Goal: Task Accomplishment & Management: Use online tool/utility

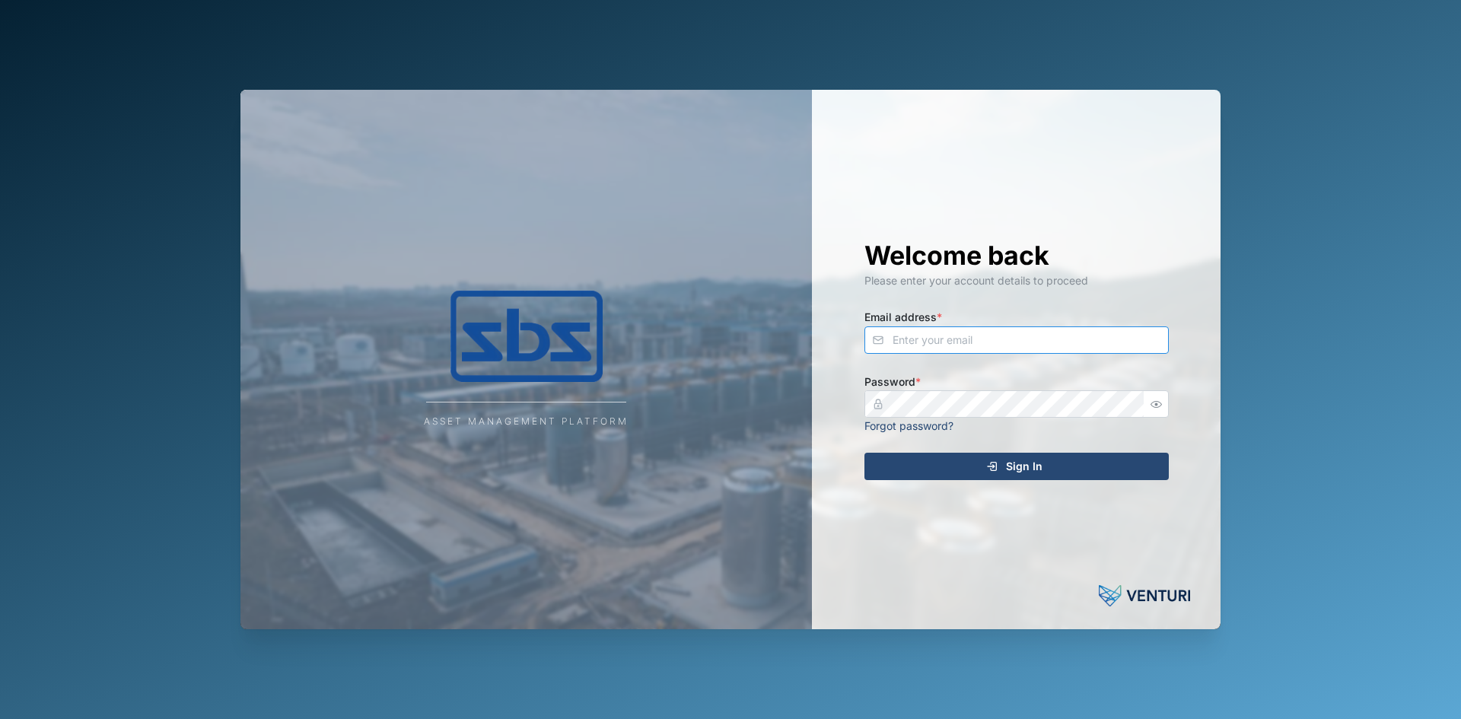
type input "[EMAIL_ADDRESS][DOMAIN_NAME]"
click at [960, 460] on div "Sign In" at bounding box center [1014, 467] width 280 height 26
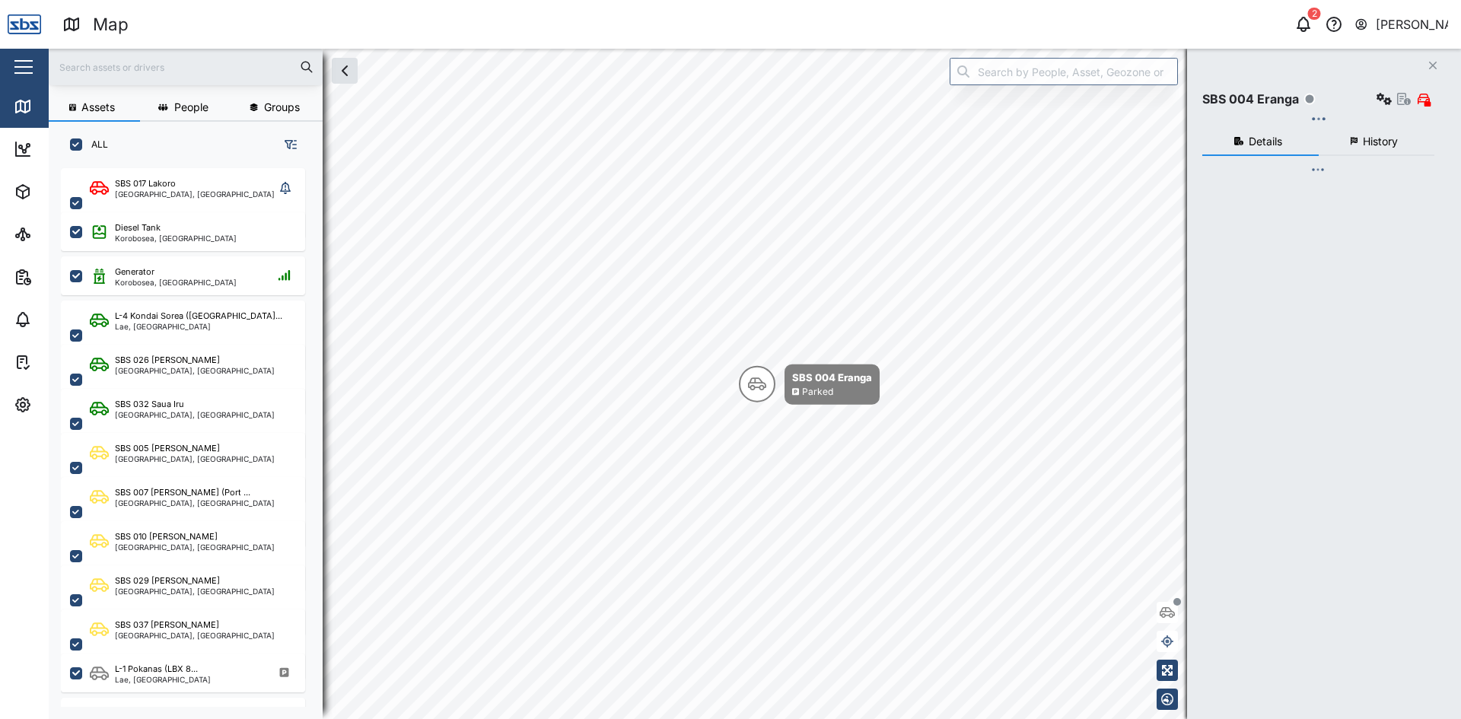
scroll to position [12, 12]
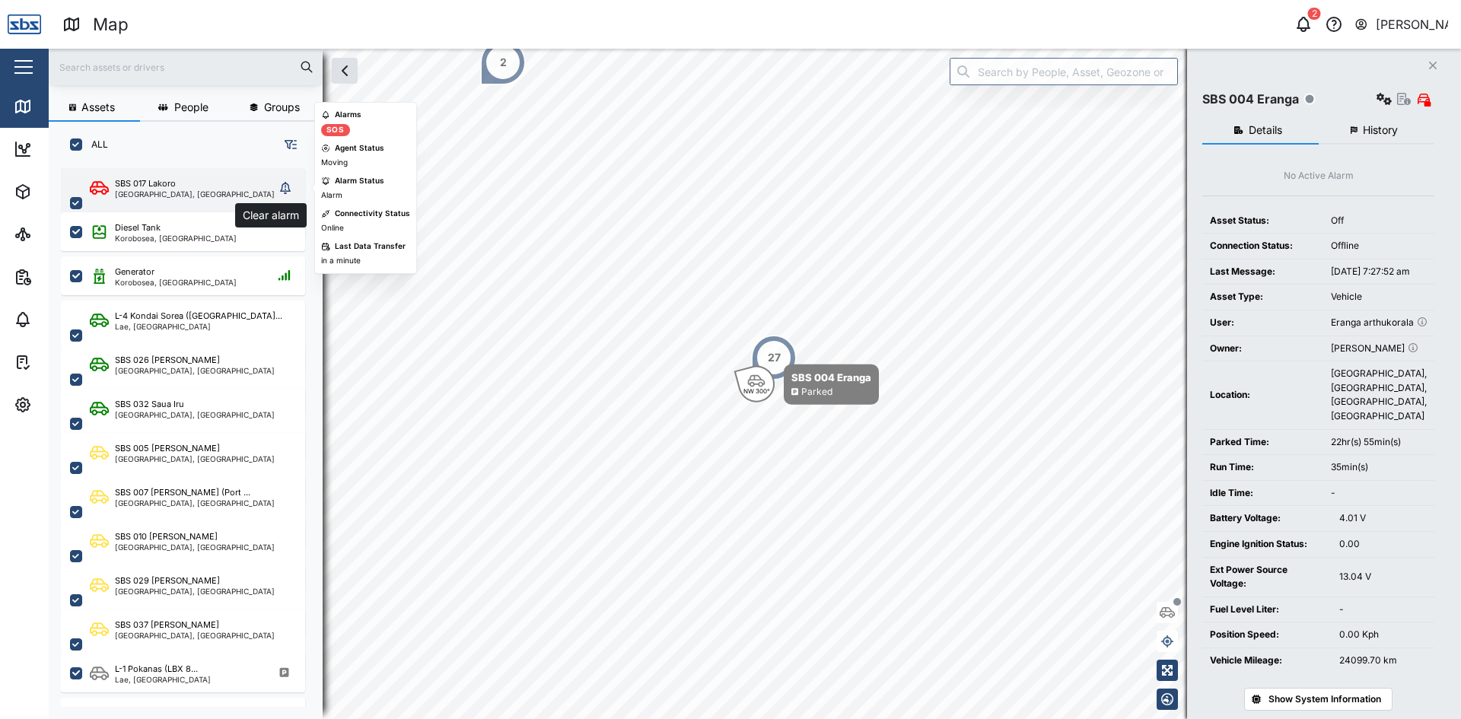
click at [283, 192] on icon "grid" at bounding box center [285, 188] width 11 height 12
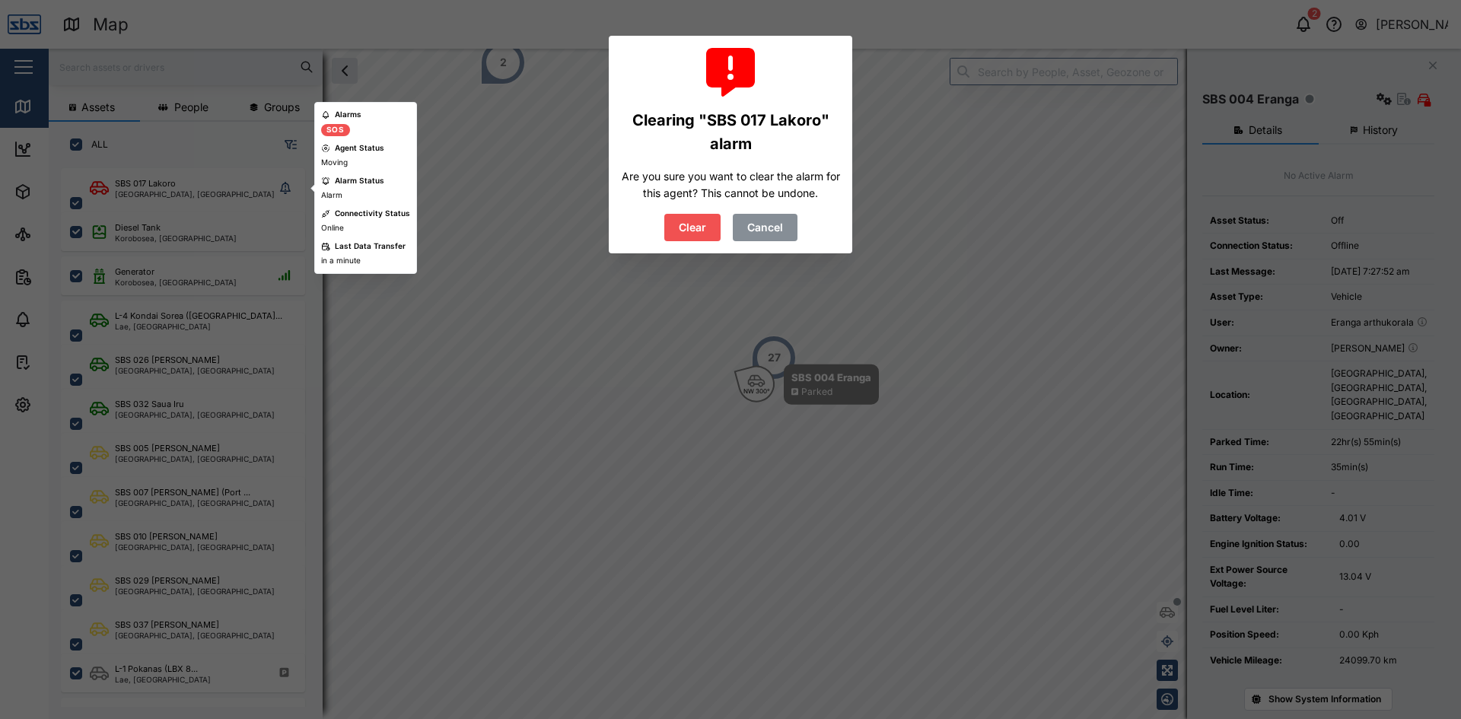
click at [674, 218] on button "Clear" at bounding box center [692, 227] width 56 height 27
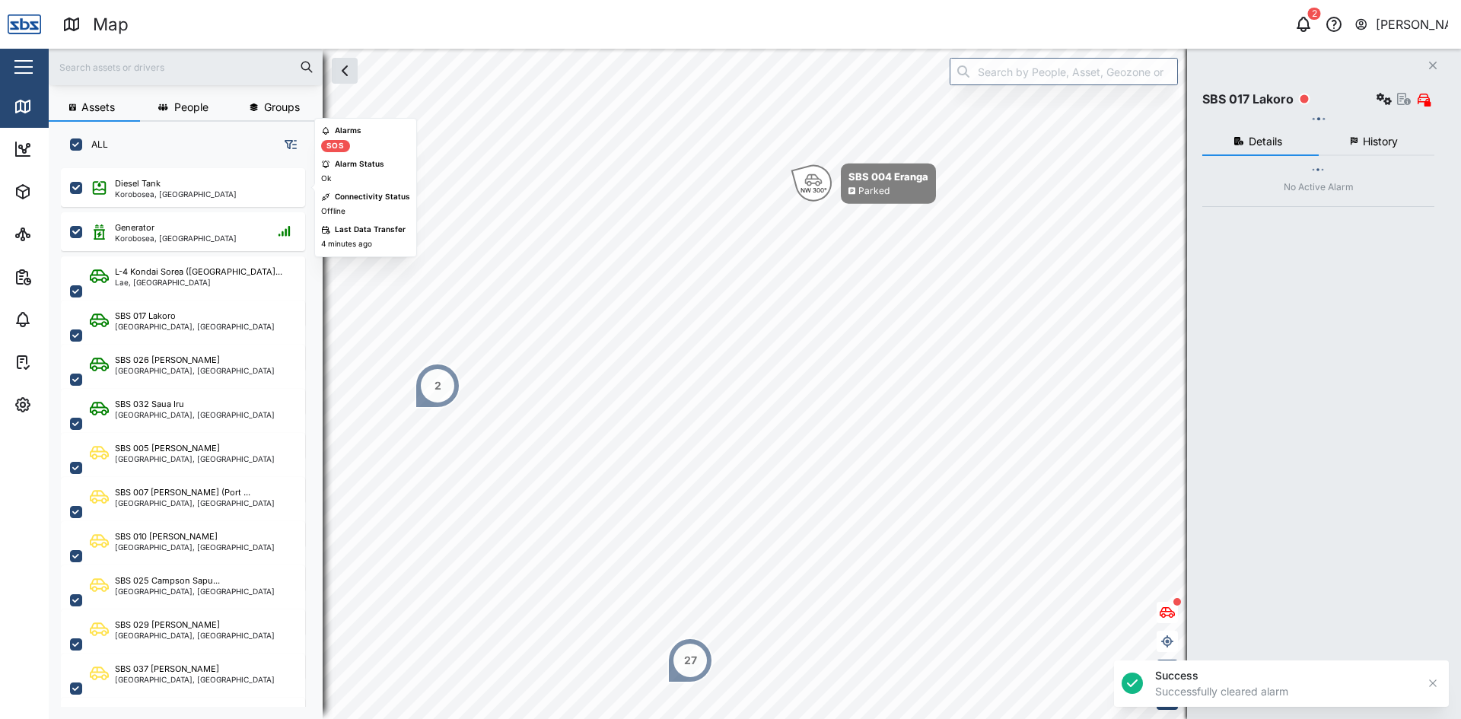
click at [122, 71] on input "text" at bounding box center [186, 67] width 256 height 23
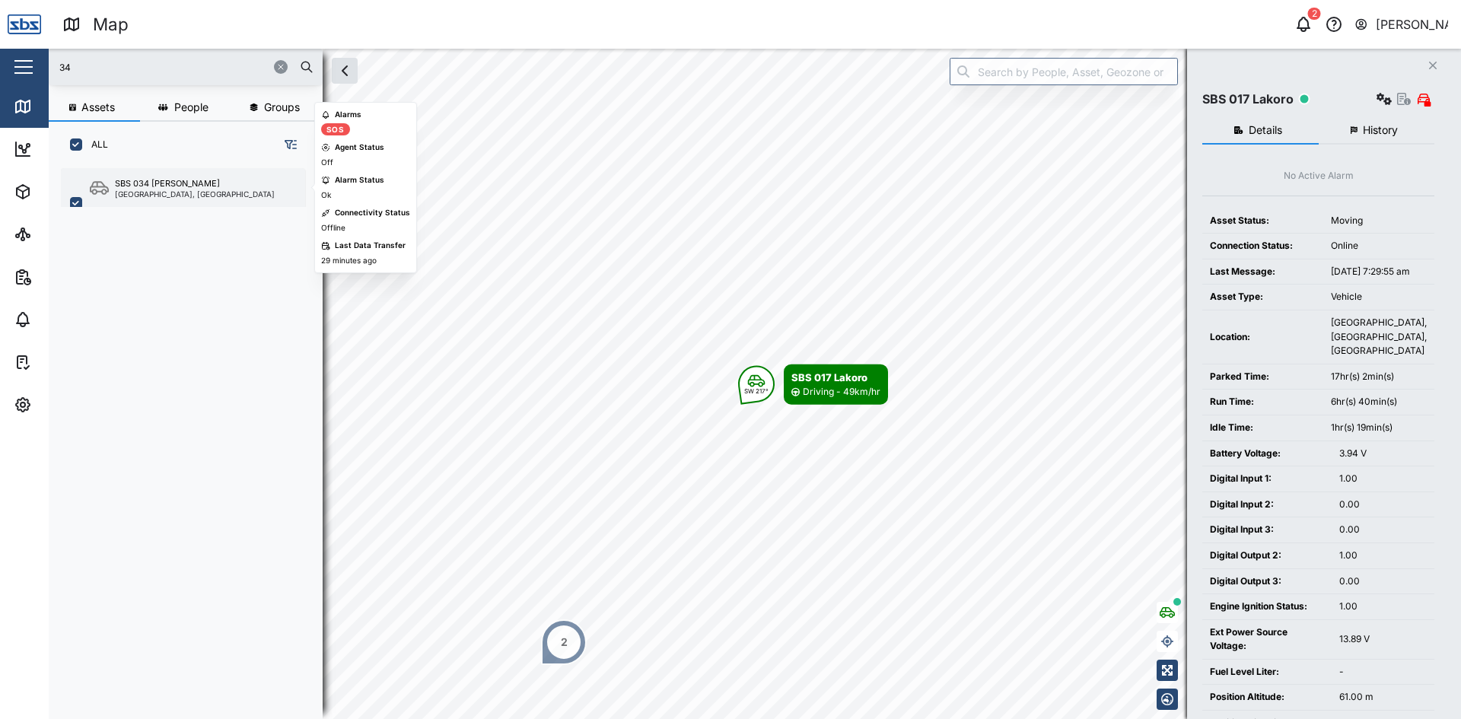
type input "34"
click at [149, 185] on div "SBS 034 Ryan" at bounding box center [167, 183] width 105 height 13
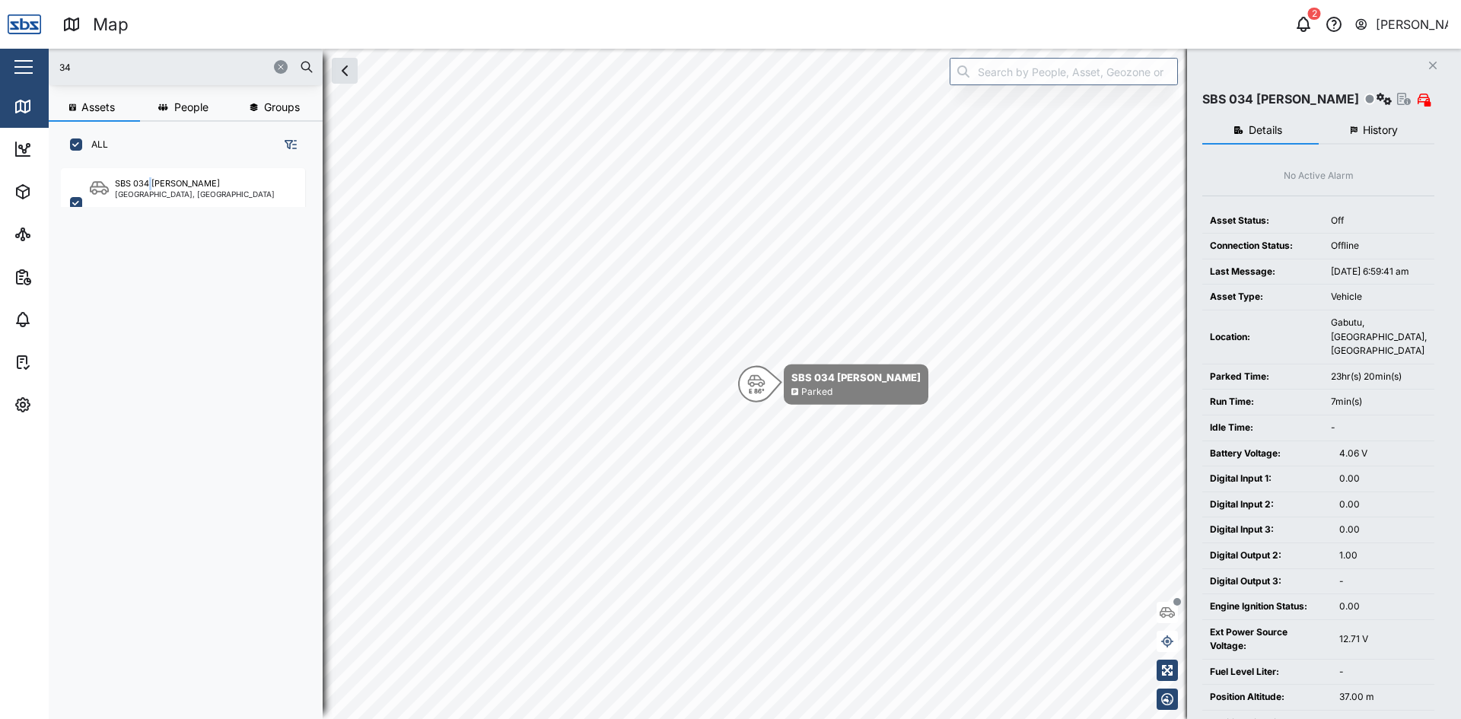
click at [1372, 130] on span "History" at bounding box center [1380, 130] width 35 height 11
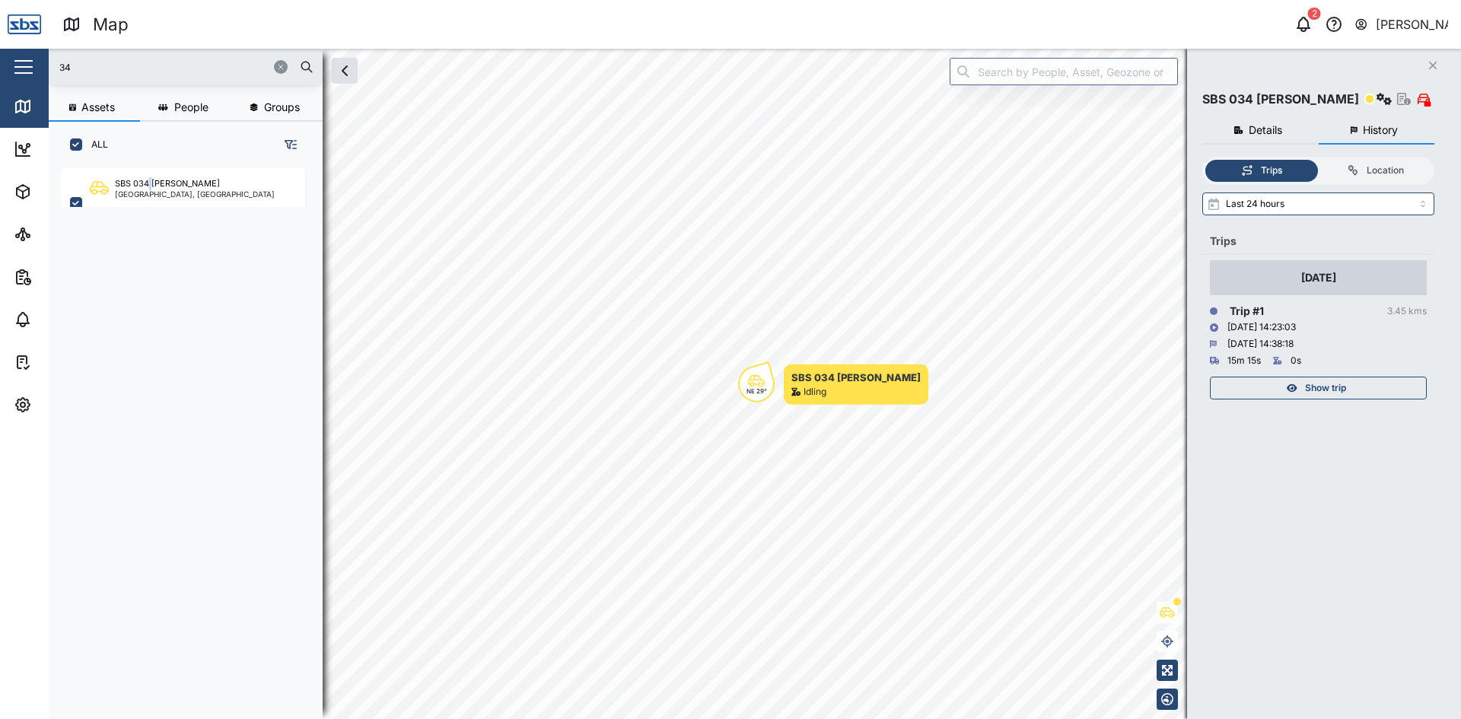
click at [278, 68] on icon "button" at bounding box center [280, 66] width 9 height 9
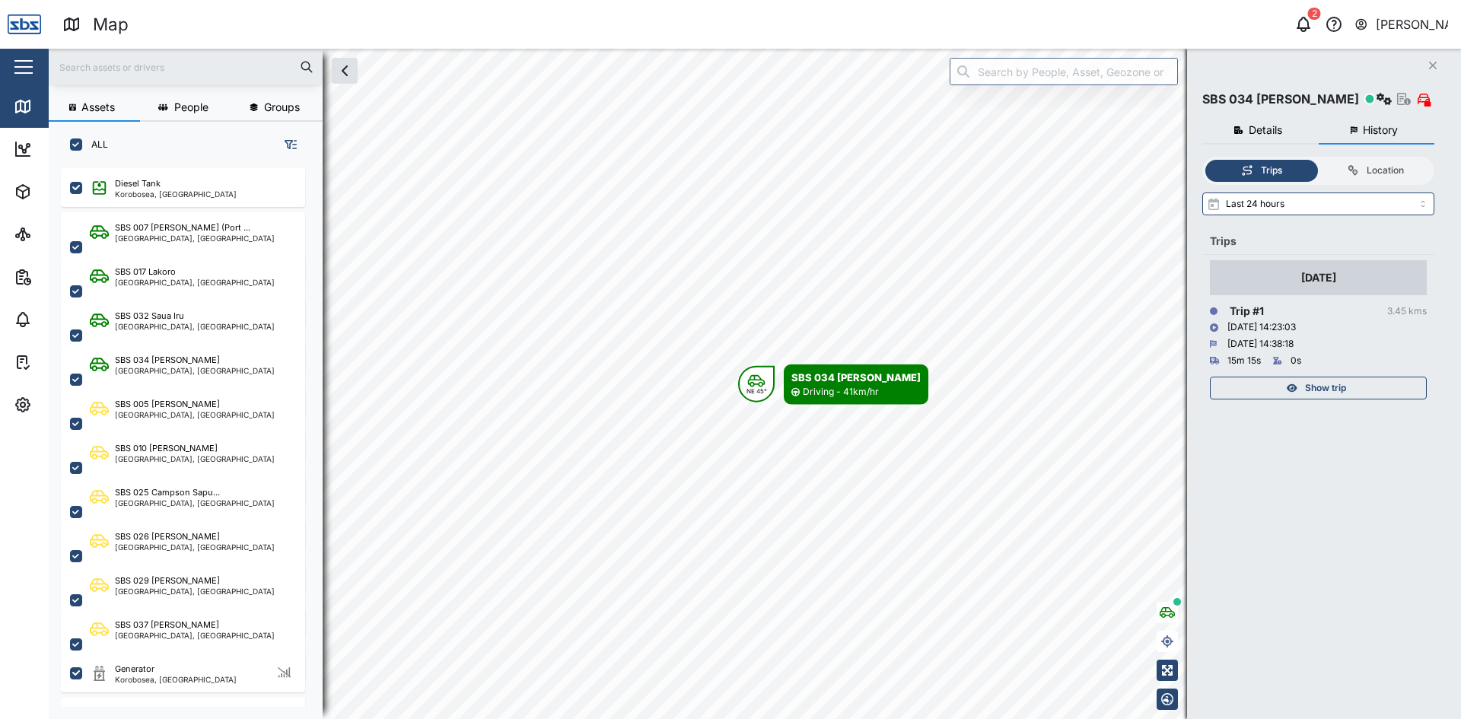
click at [1433, 62] on icon "Close" at bounding box center [1432, 65] width 9 height 12
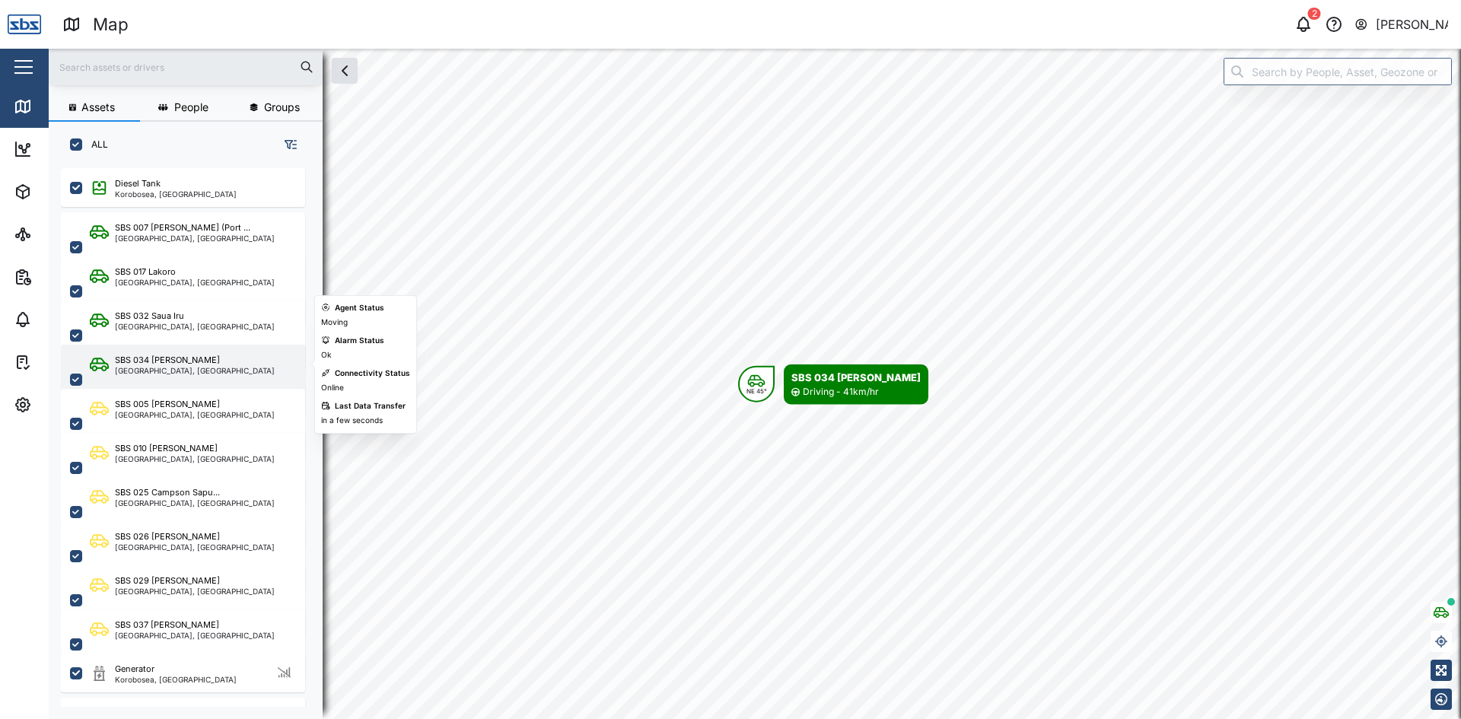
click at [170, 367] on div "[GEOGRAPHIC_DATA], [GEOGRAPHIC_DATA]" at bounding box center [195, 371] width 160 height 8
click at [134, 359] on div "SBS 034 Ryan" at bounding box center [167, 360] width 105 height 13
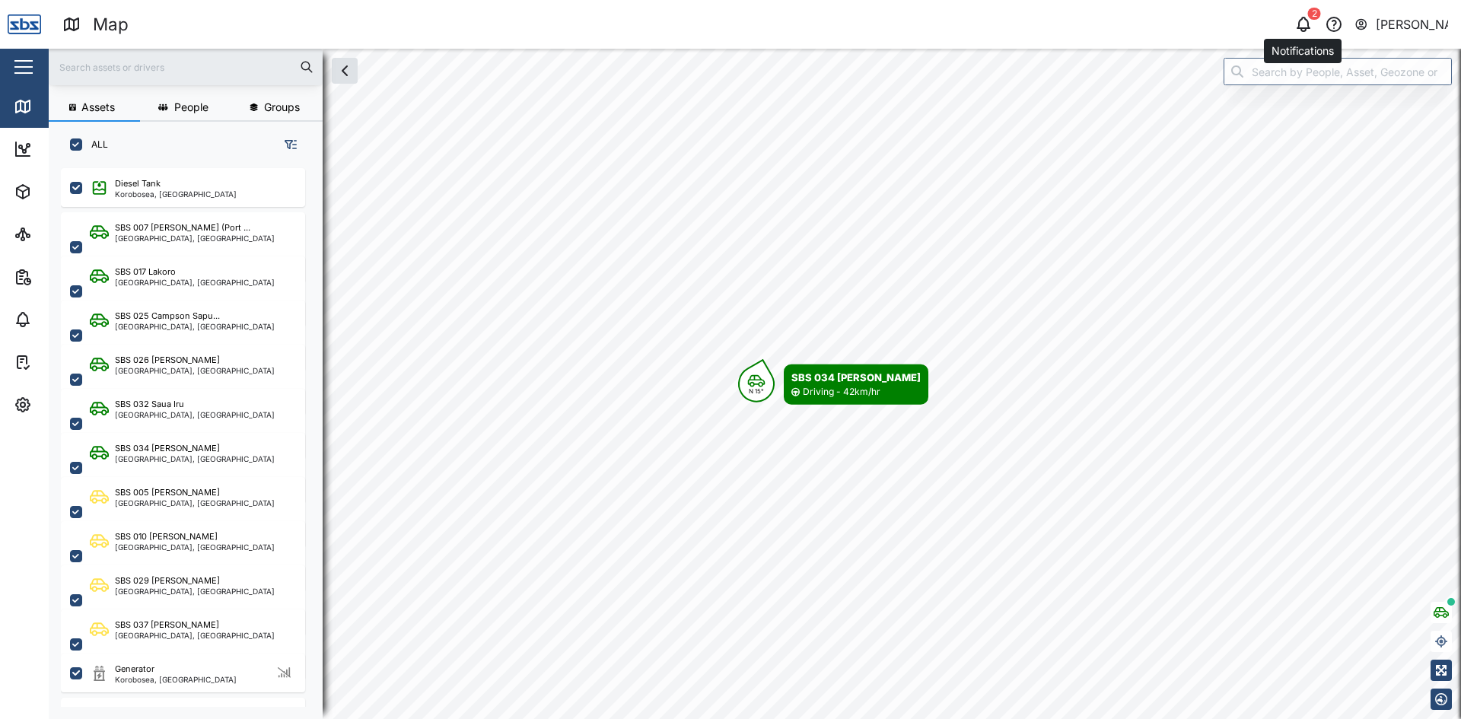
click at [1303, 19] on icon "button" at bounding box center [1303, 23] width 12 height 11
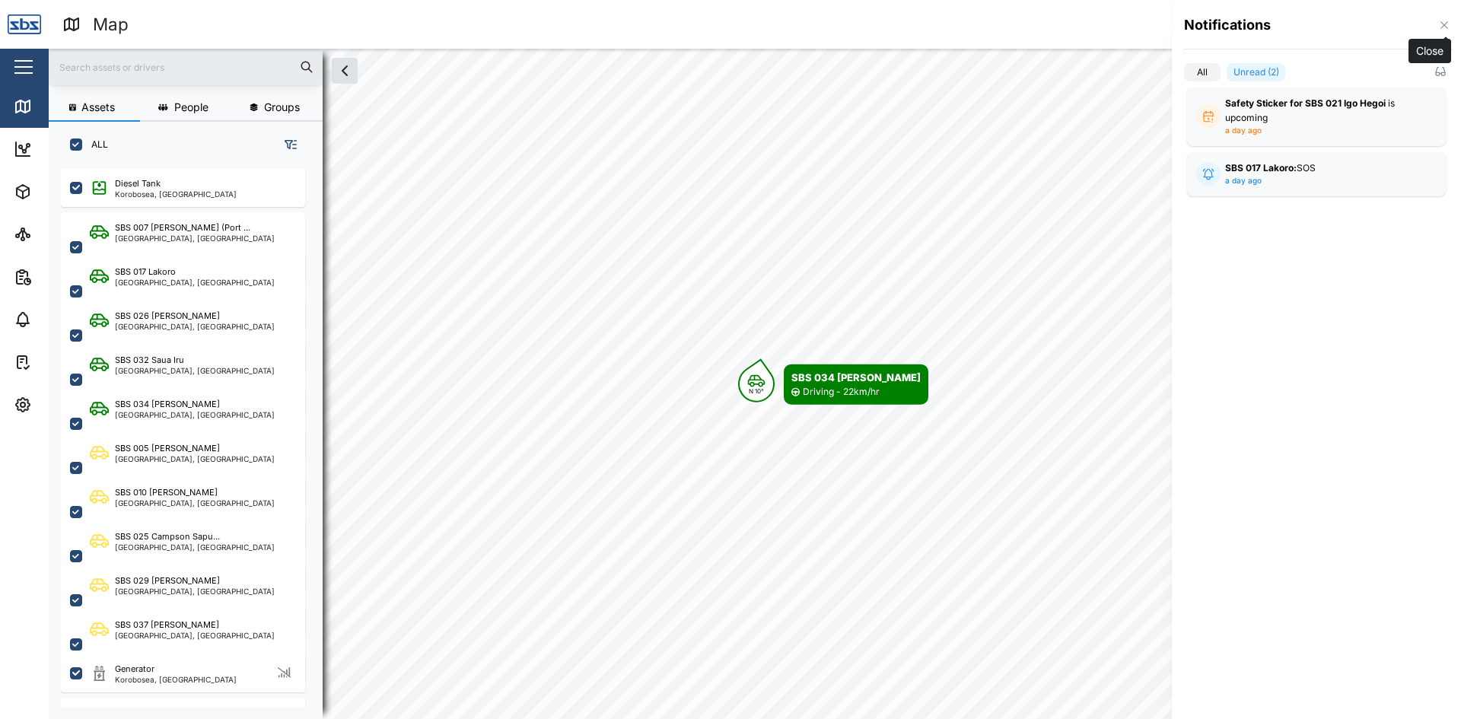
click at [1441, 20] on icon "button" at bounding box center [1444, 25] width 12 height 12
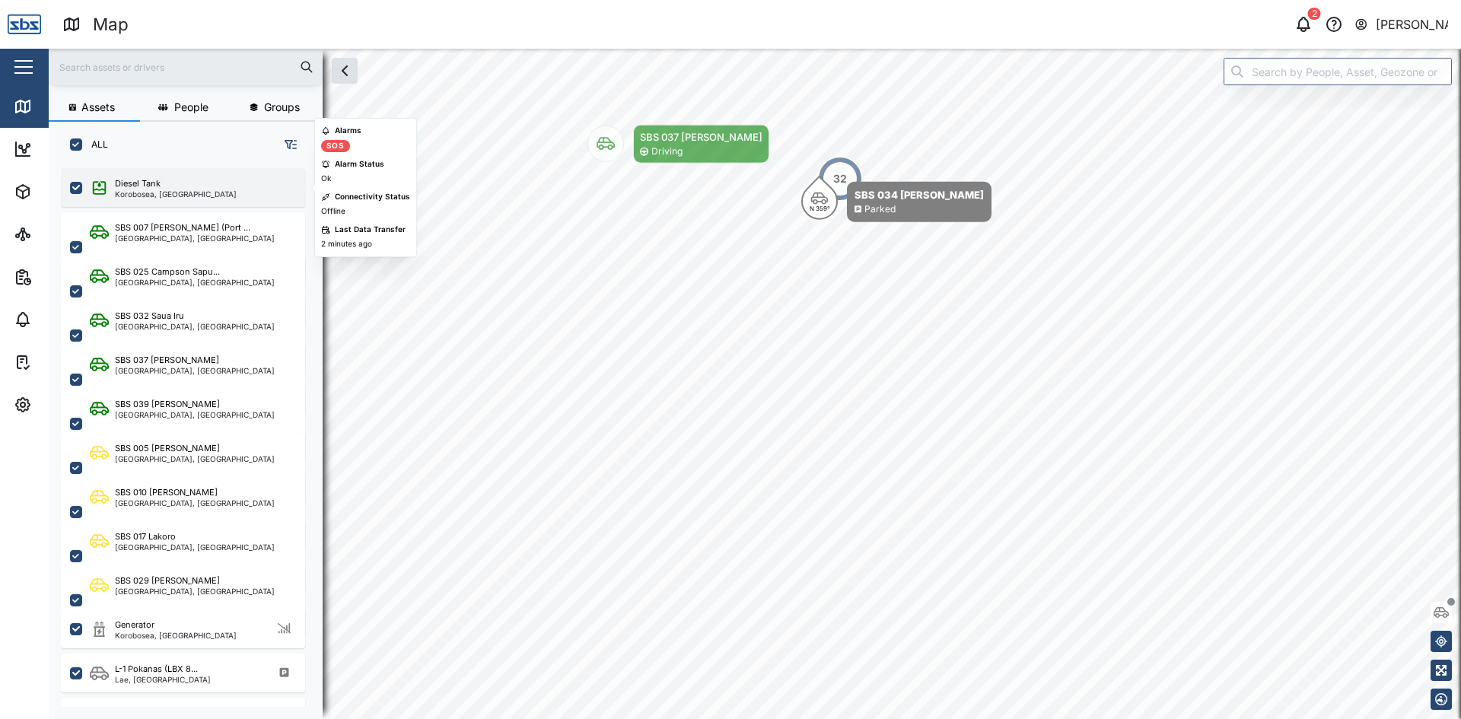
click at [199, 186] on div "Diesel Tank" at bounding box center [176, 183] width 122 height 13
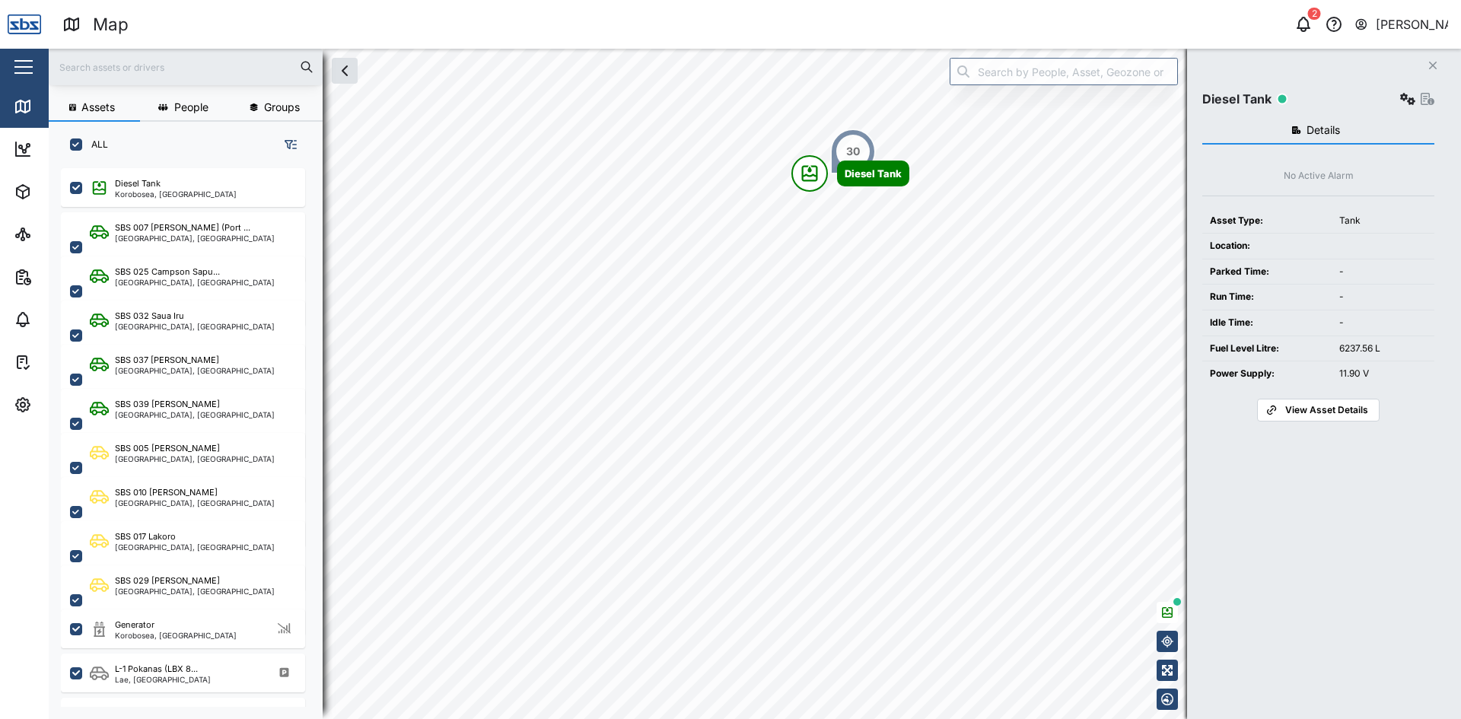
click at [1436, 64] on icon "Close" at bounding box center [1432, 65] width 9 height 12
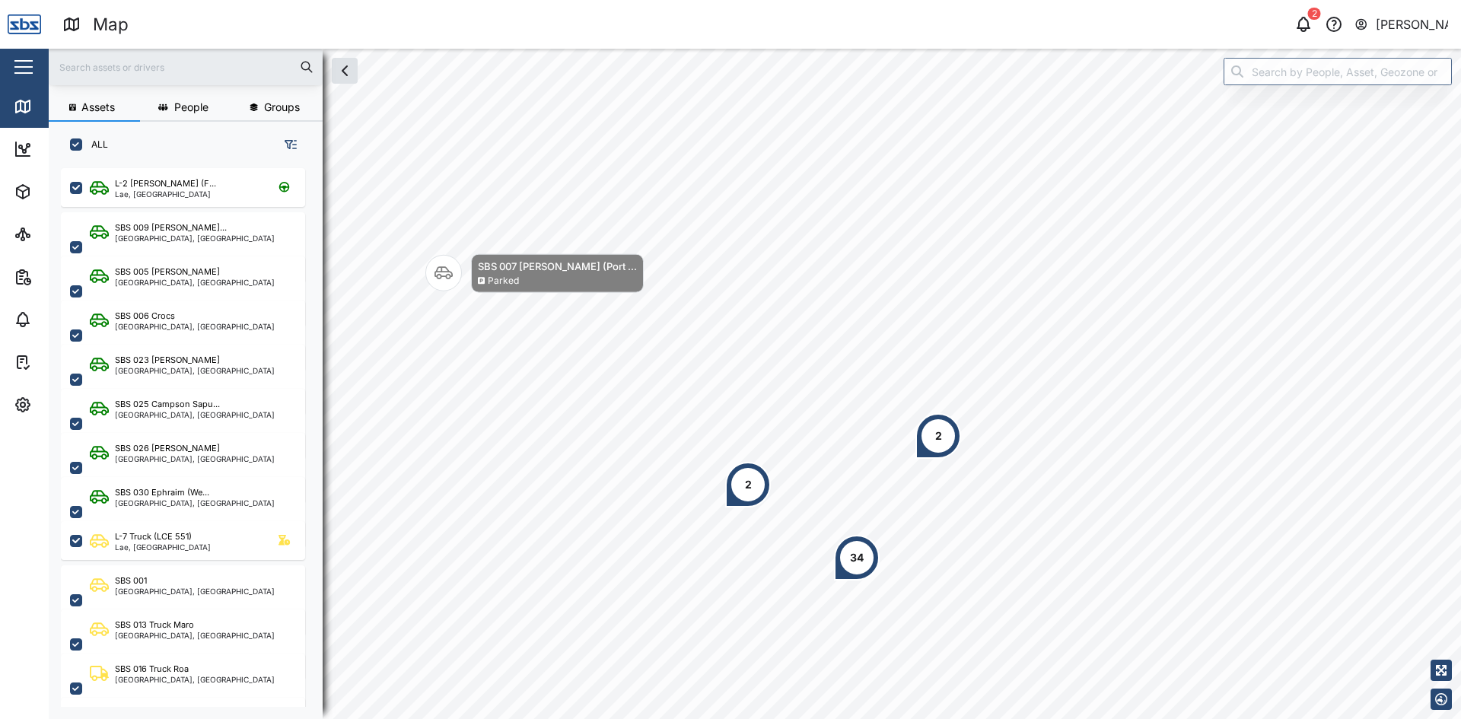
click at [100, 62] on input "text" at bounding box center [186, 67] width 256 height 23
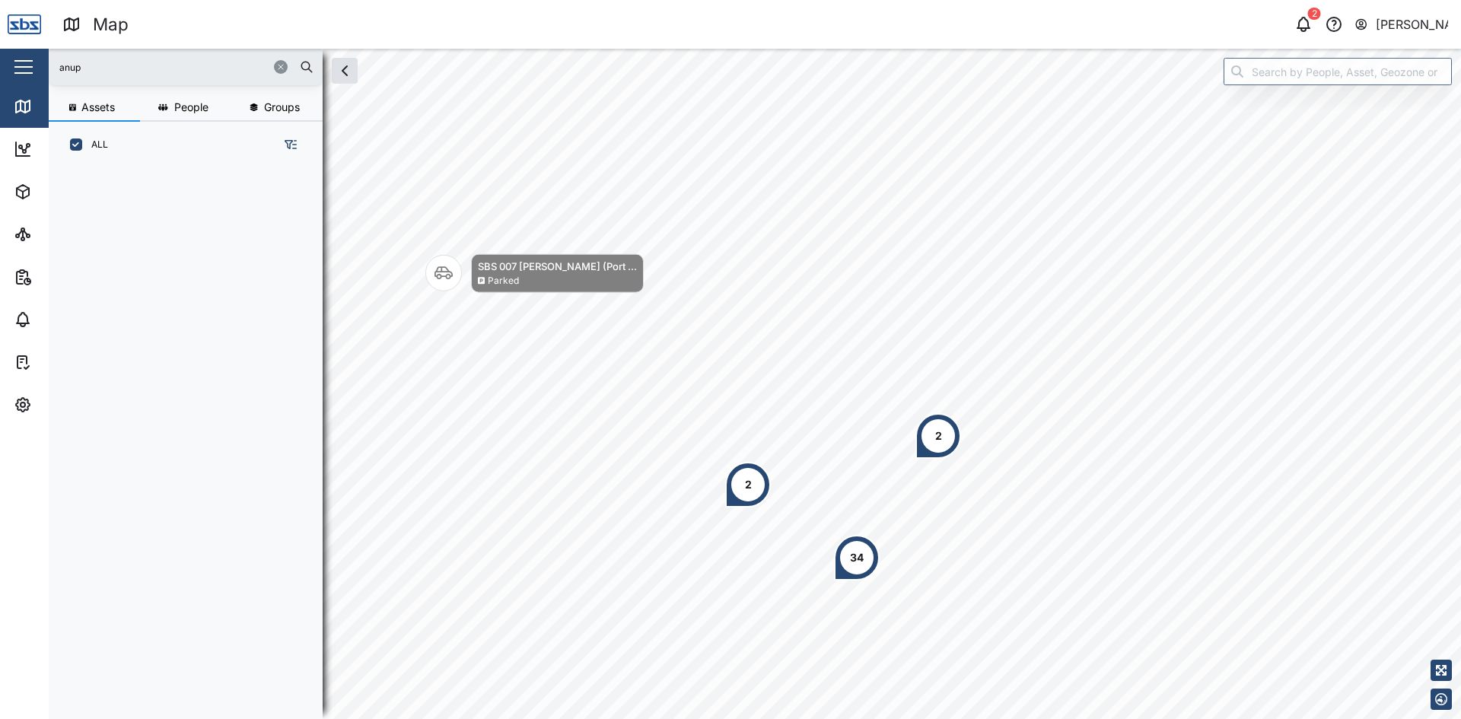
click at [145, 68] on input "anup" at bounding box center [186, 67] width 256 height 23
type input "a"
